Goal: Book appointment/travel/reservation

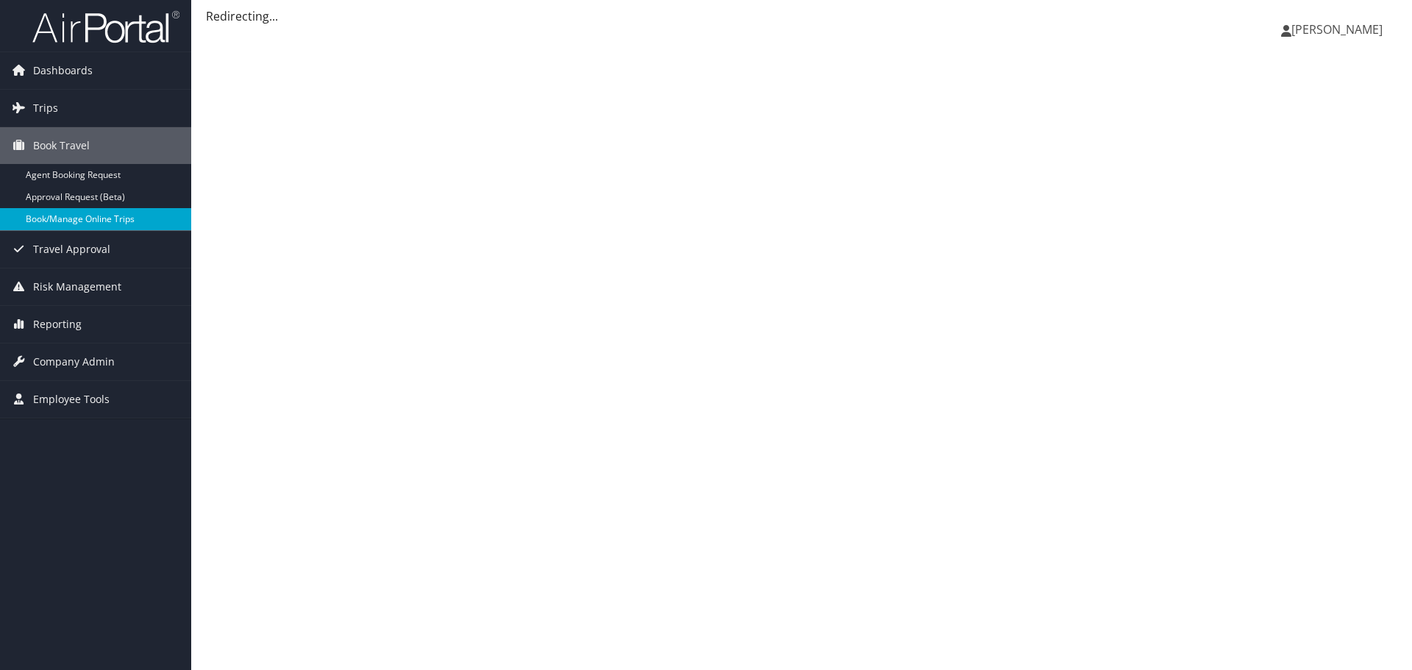
click at [88, 221] on link "Book/Manage Online Trips" at bounding box center [95, 219] width 191 height 22
